Goal: Find specific page/section: Find specific page/section

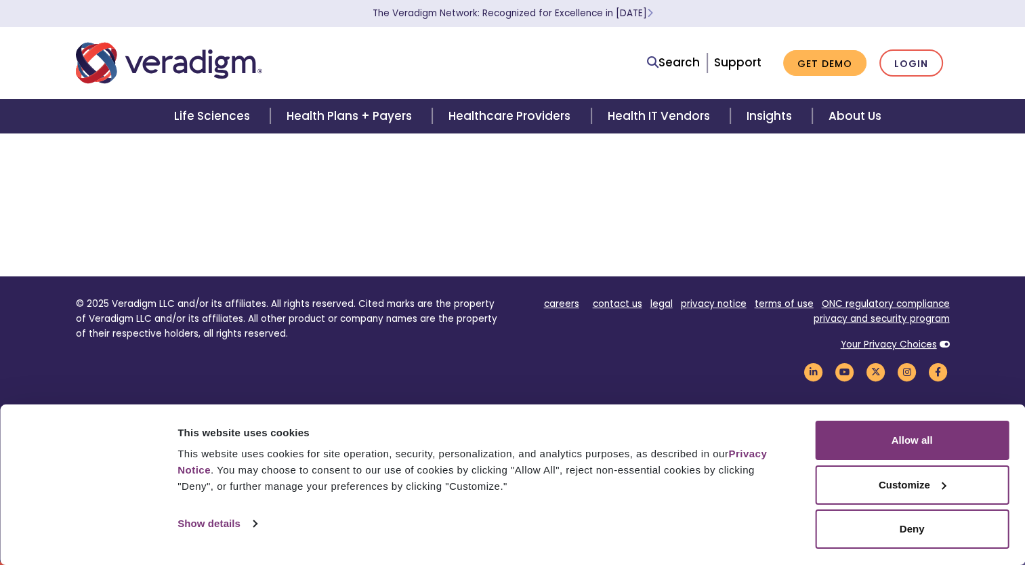
scroll to position [220, 0]
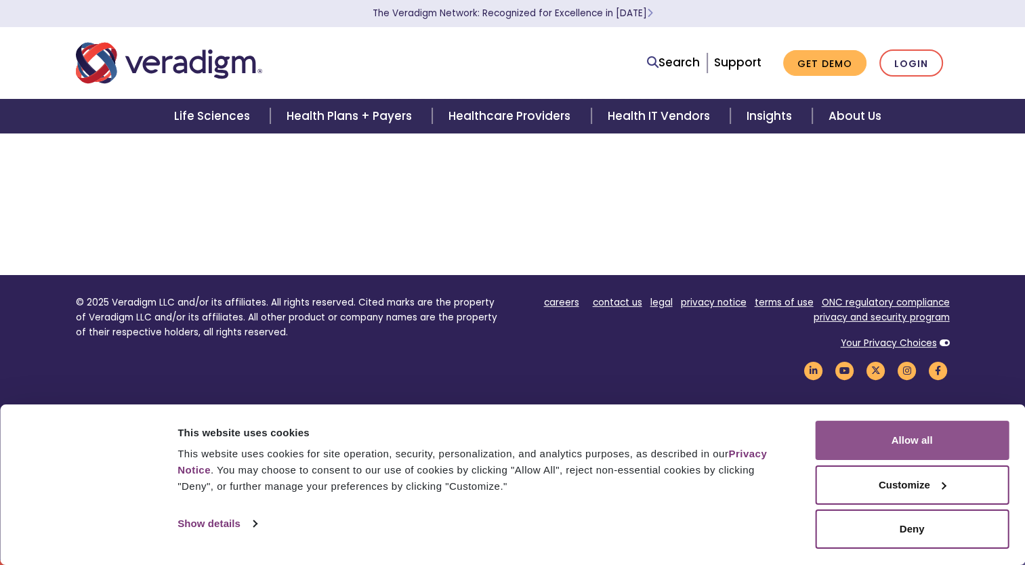
click at [916, 436] on button "Allow all" at bounding box center [912, 440] width 194 height 39
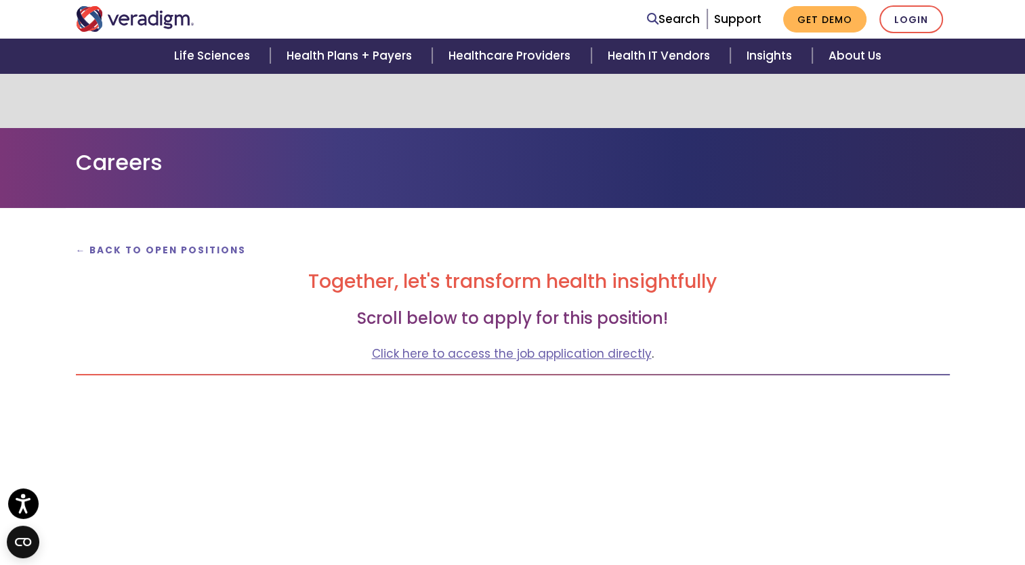
scroll to position [0, 0]
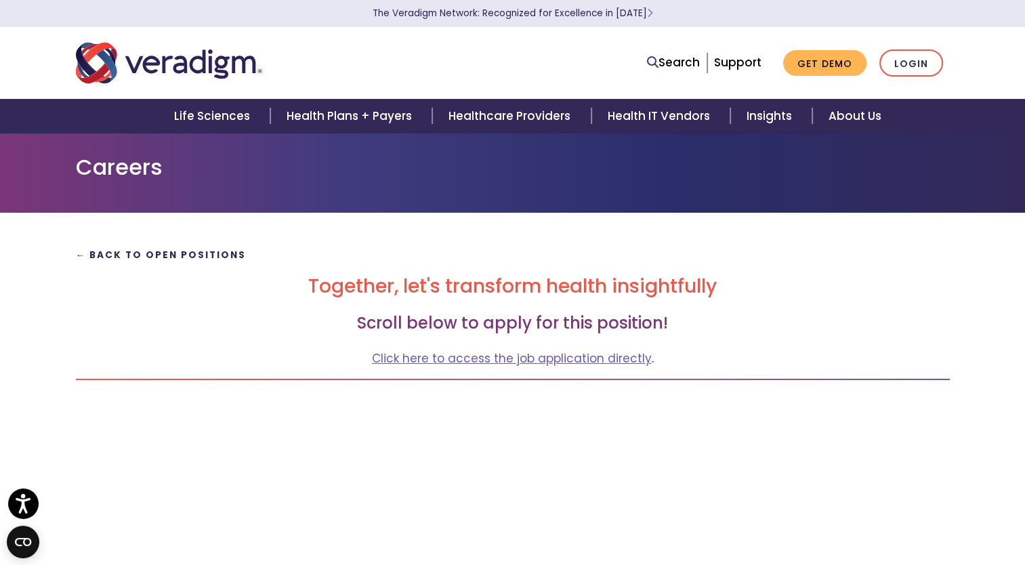
click at [173, 252] on strong "← Back to Open Positions" at bounding box center [161, 255] width 171 height 13
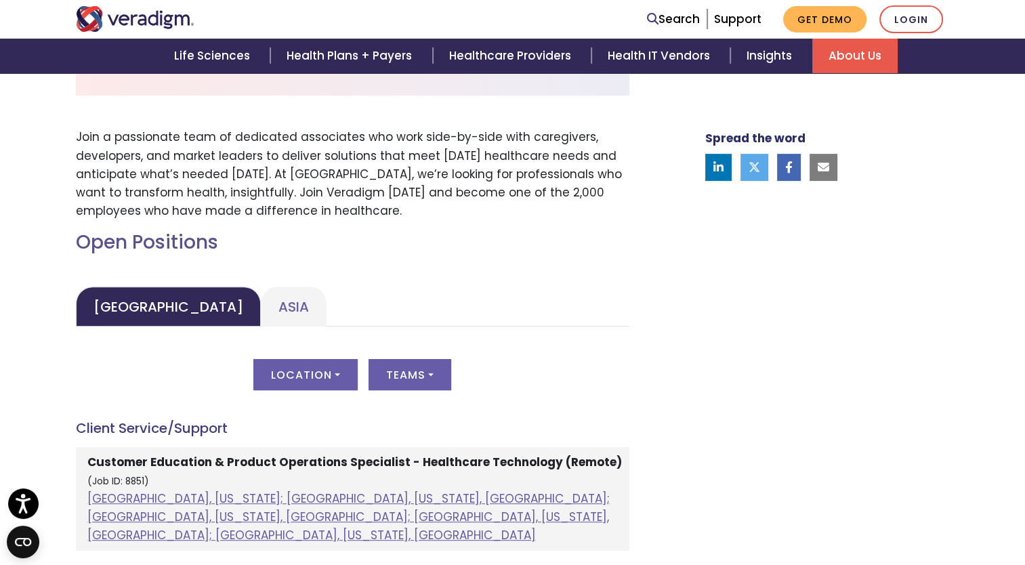
scroll to position [542, 0]
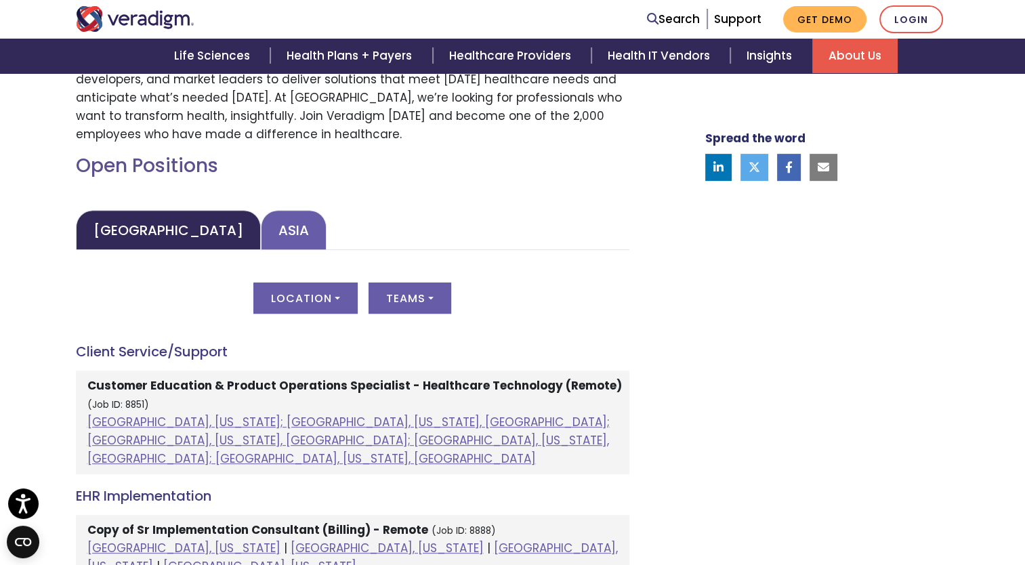
click at [261, 235] on link "Asia" at bounding box center [294, 230] width 66 height 40
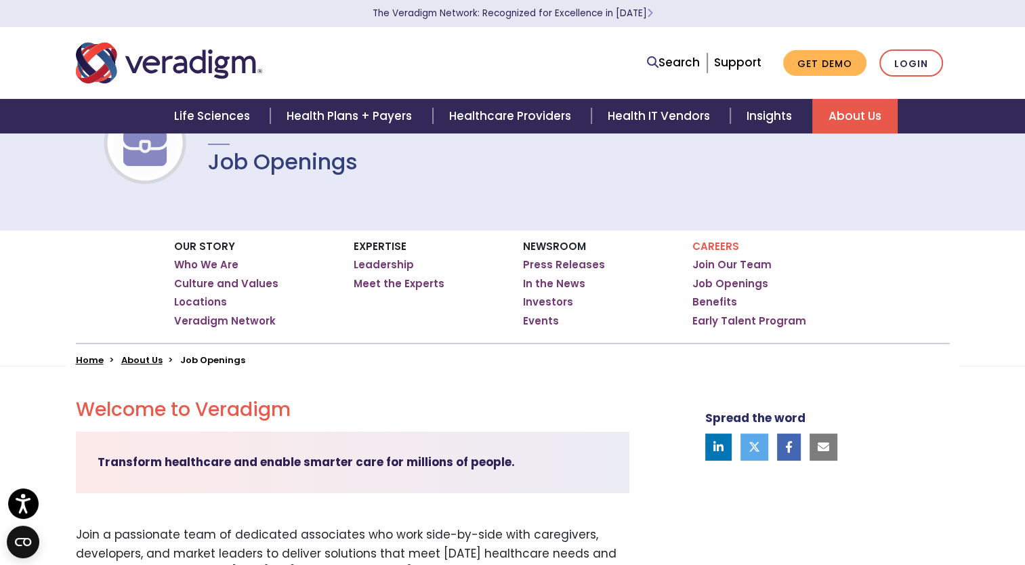
scroll to position [0, 0]
